Goal: Navigation & Orientation: Find specific page/section

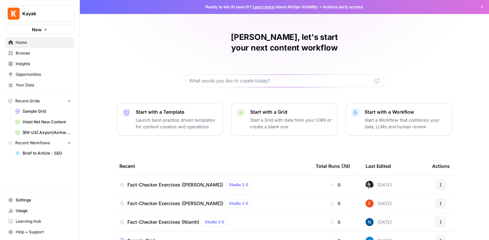
click at [38, 53] on span "Browse" at bounding box center [44, 53] width 56 height 6
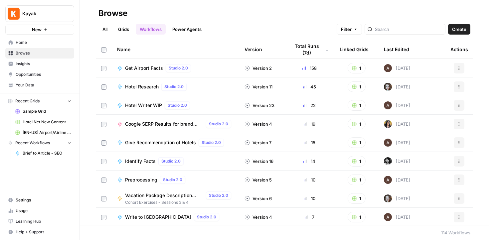
click at [37, 62] on span "Insights" at bounding box center [44, 64] width 56 height 6
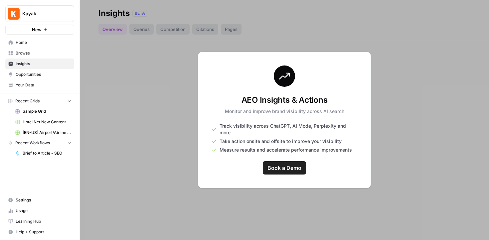
click at [37, 54] on span "Browse" at bounding box center [44, 53] width 56 height 6
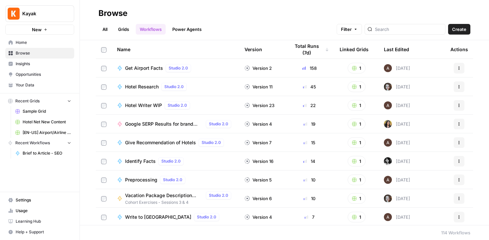
click at [37, 45] on span "Home" at bounding box center [44, 43] width 56 height 6
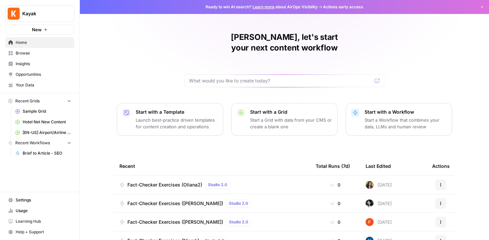
click at [42, 54] on span "Browse" at bounding box center [44, 53] width 56 height 6
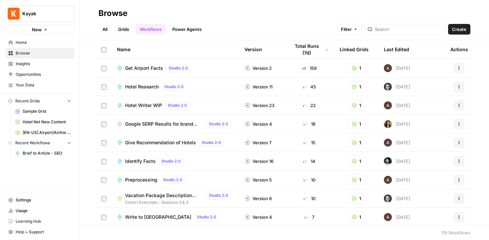
click at [410, 49] on th "Last Edited" at bounding box center [411, 49] width 66 height 18
